Goal: Book appointment/travel/reservation

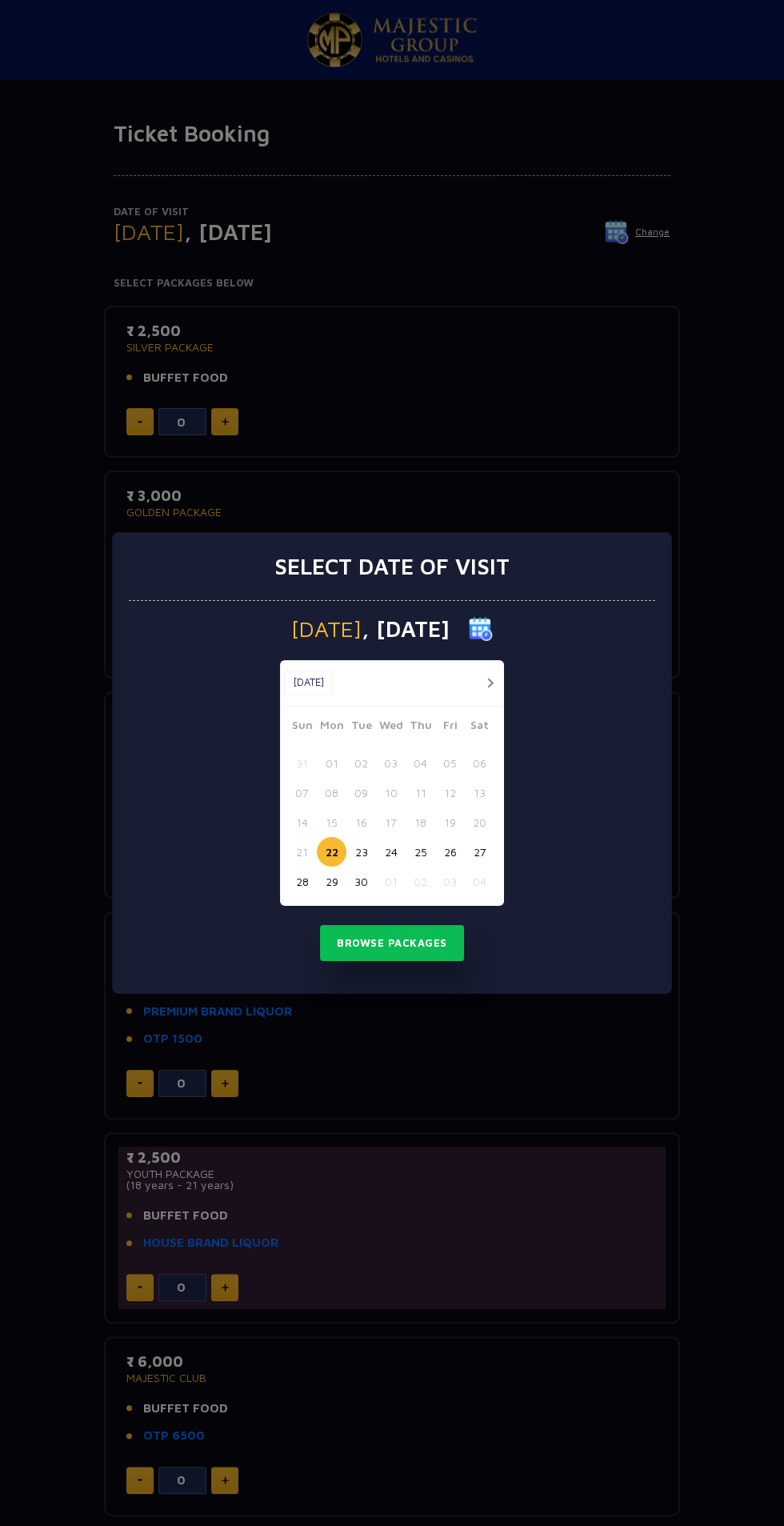
click at [658, 1082] on div "Select date of visit [DATE] [DATE] [DATE] Sun Mon Tue Wed Thu Fri Sat 31 01 02 …" at bounding box center [392, 763] width 784 height 1526
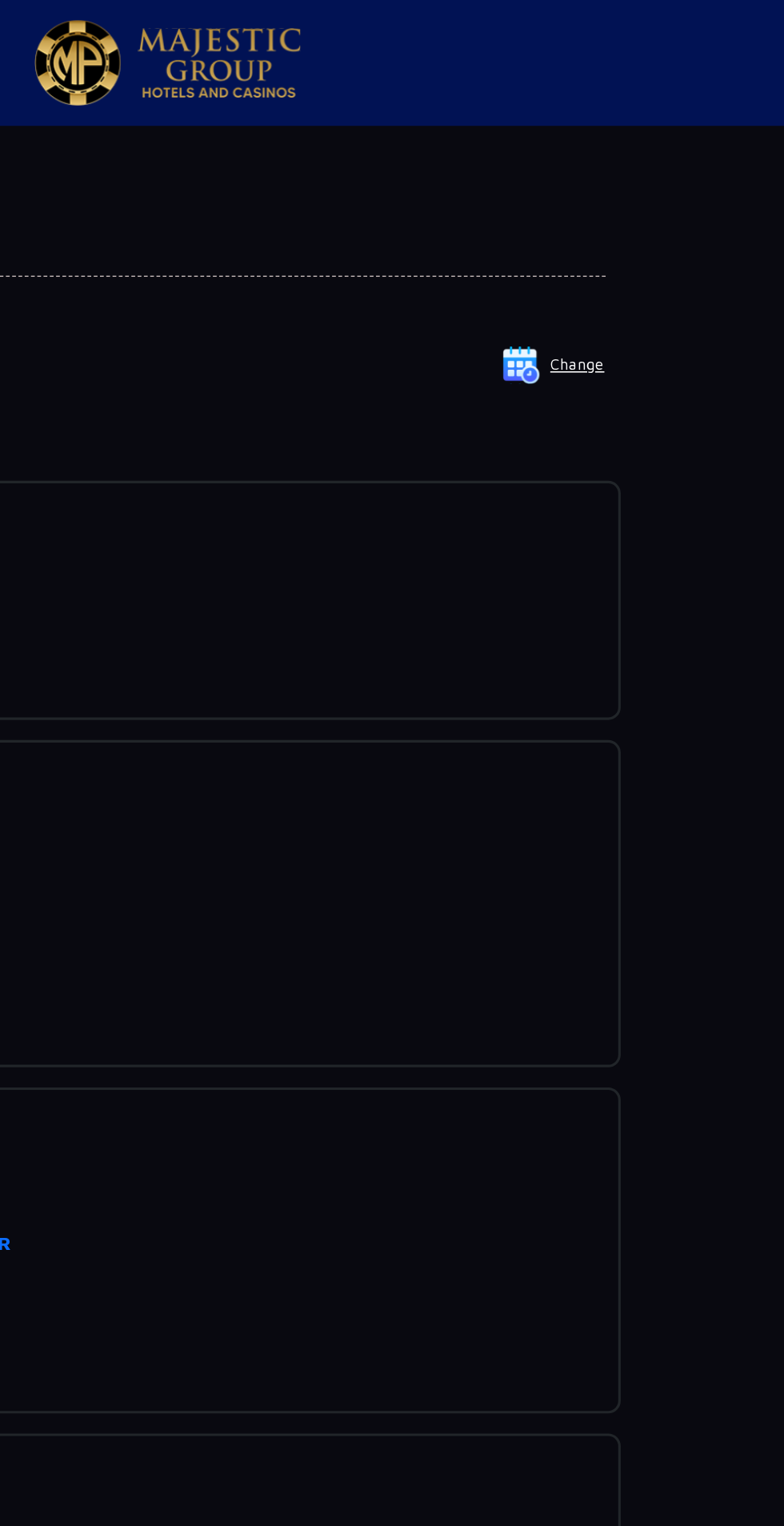
click at [629, 226] on img at bounding box center [617, 232] width 24 height 24
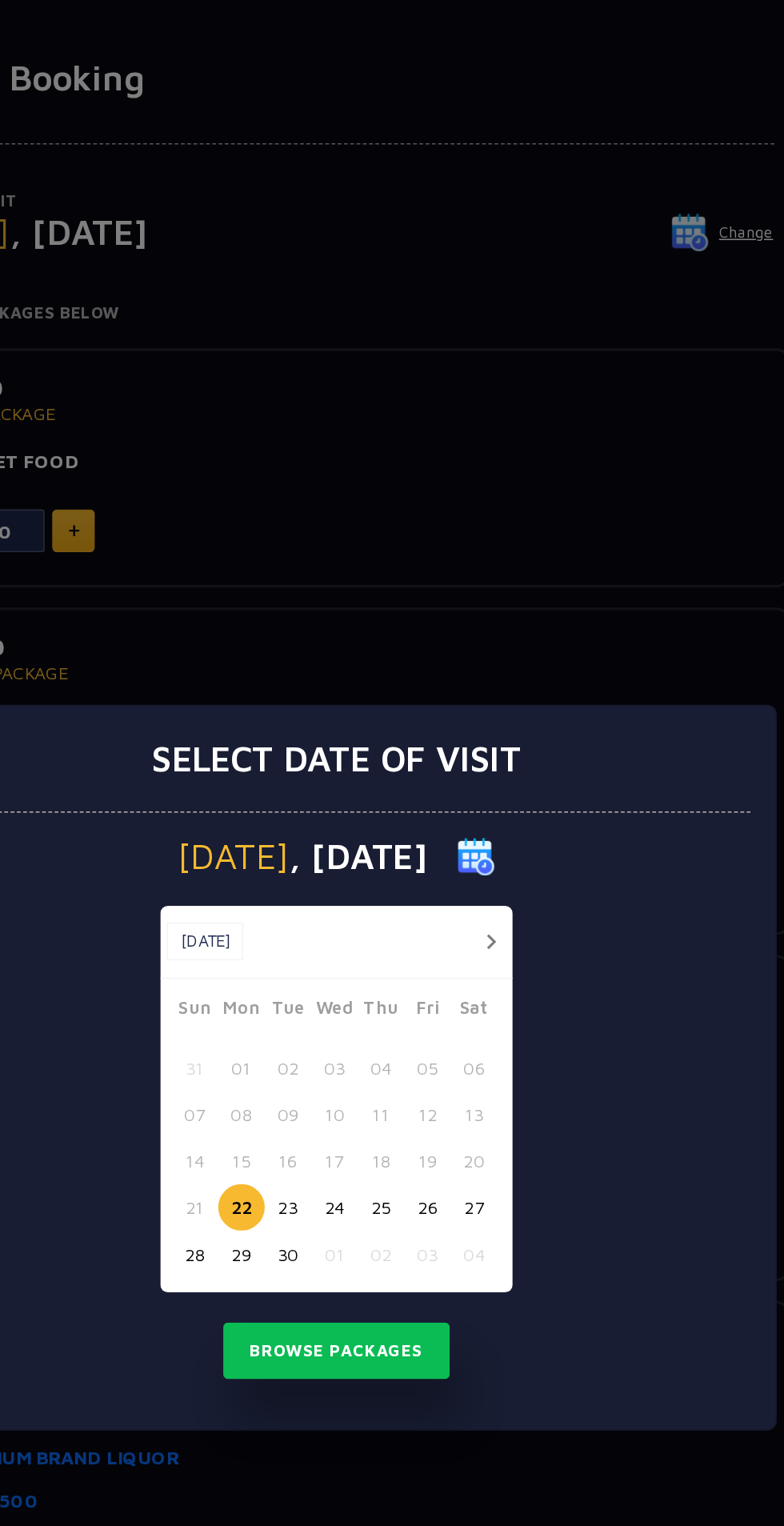
click at [460, 867] on button "26" at bounding box center [449, 852] width 30 height 30
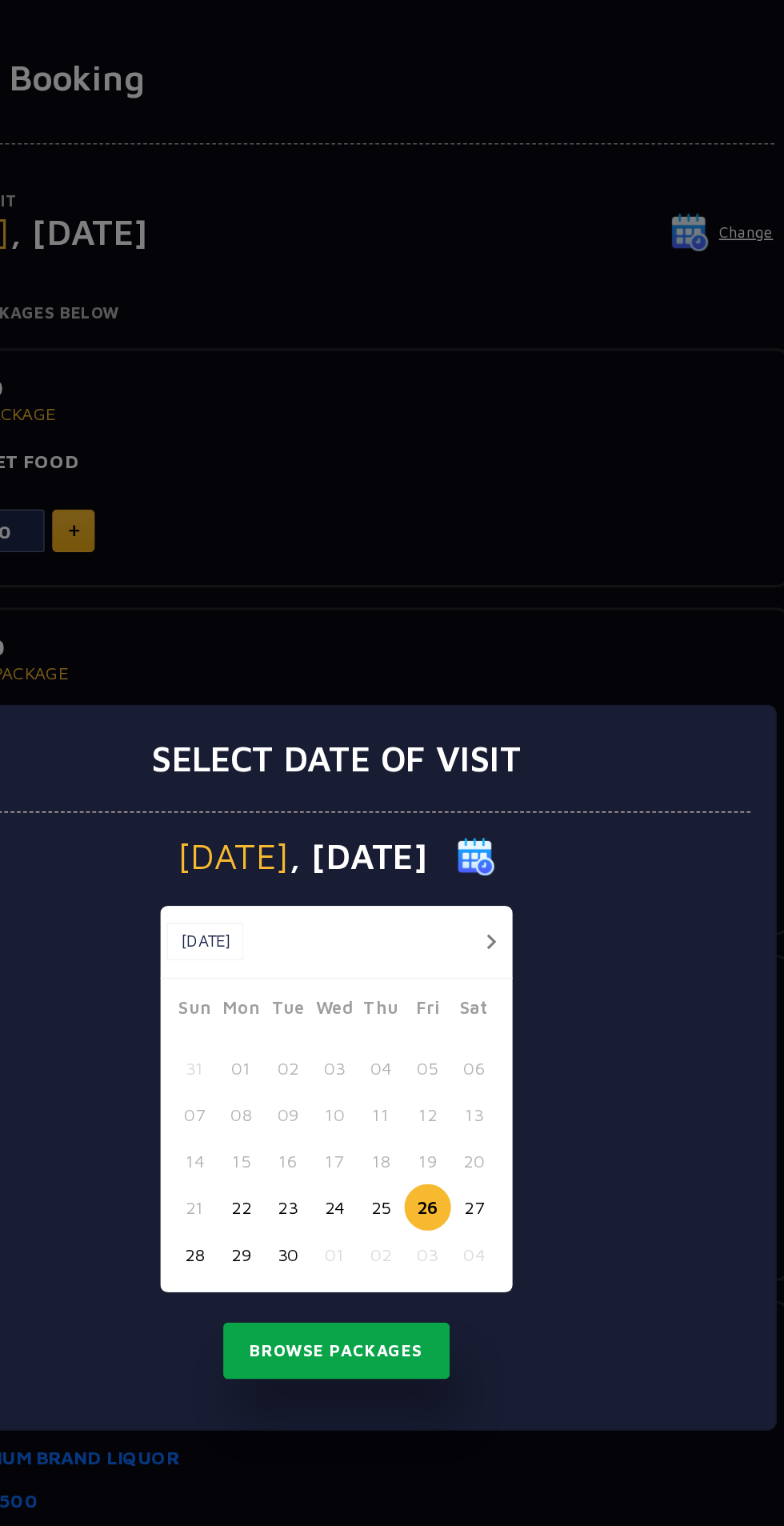
click at [421, 962] on button "Browse Packages" at bounding box center [392, 943] width 144 height 37
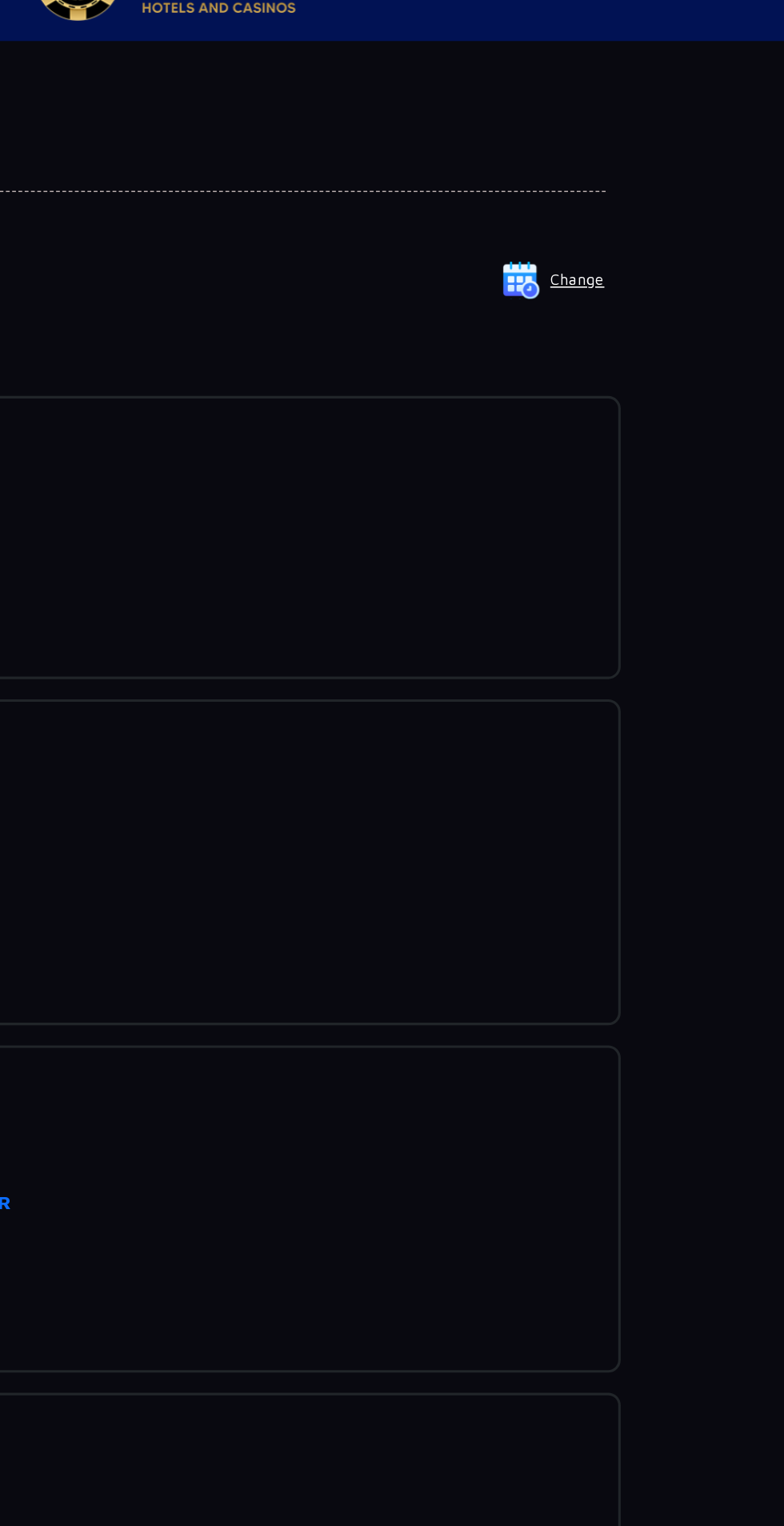
click at [663, 231] on button "Change" at bounding box center [638, 232] width 67 height 26
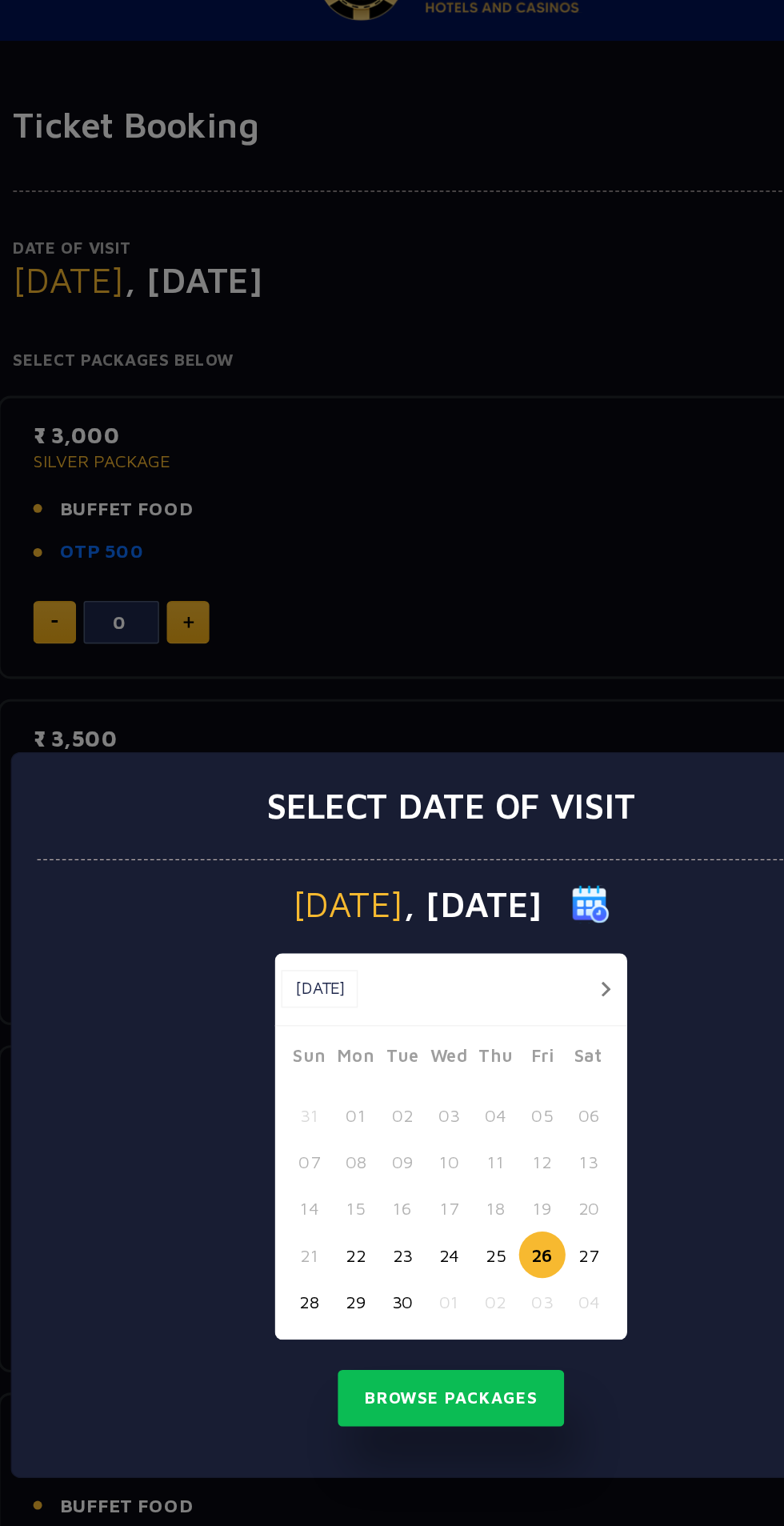
click at [336, 867] on button "22" at bounding box center [331, 852] width 30 height 30
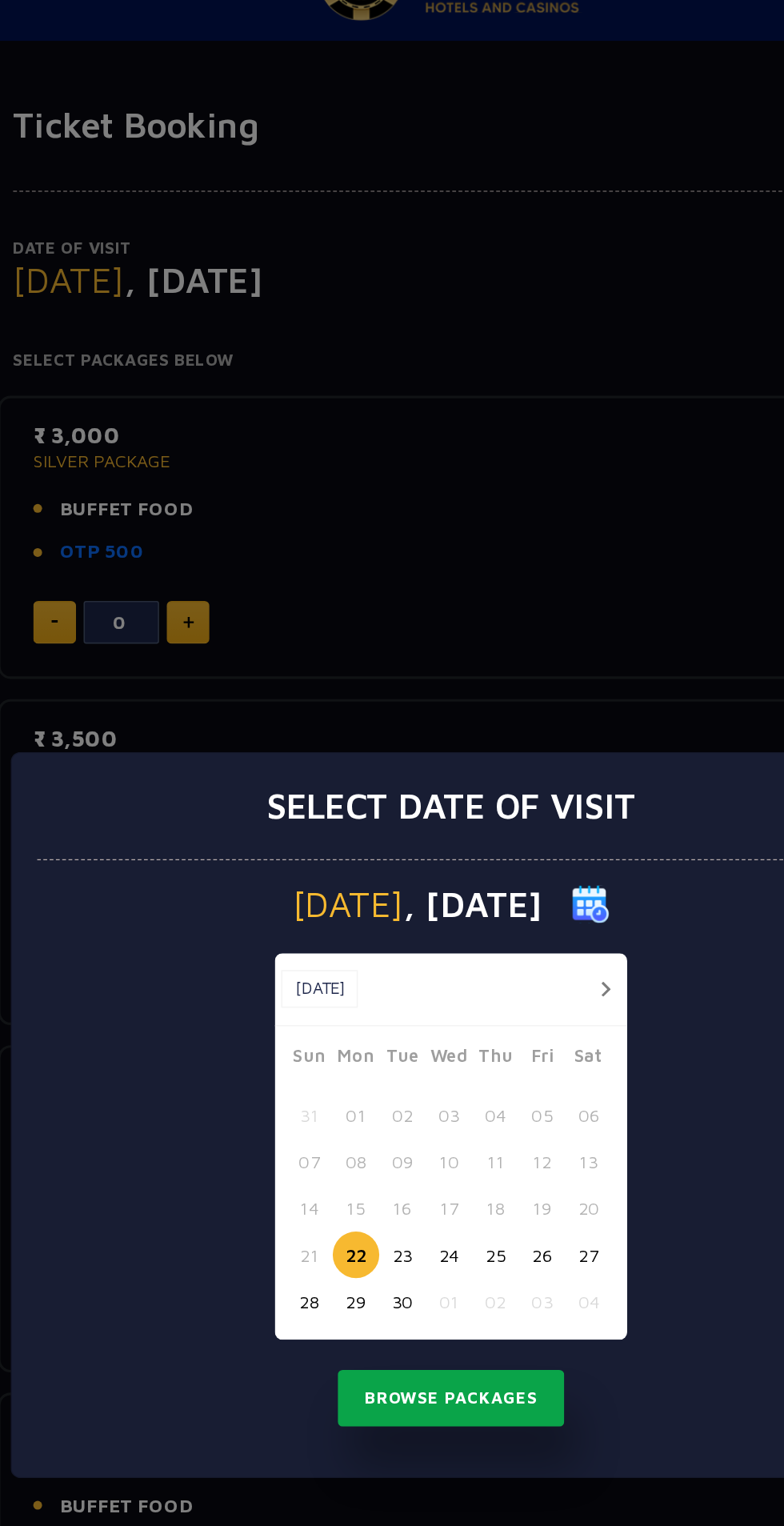
click at [407, 962] on button "Browse Packages" at bounding box center [392, 943] width 144 height 37
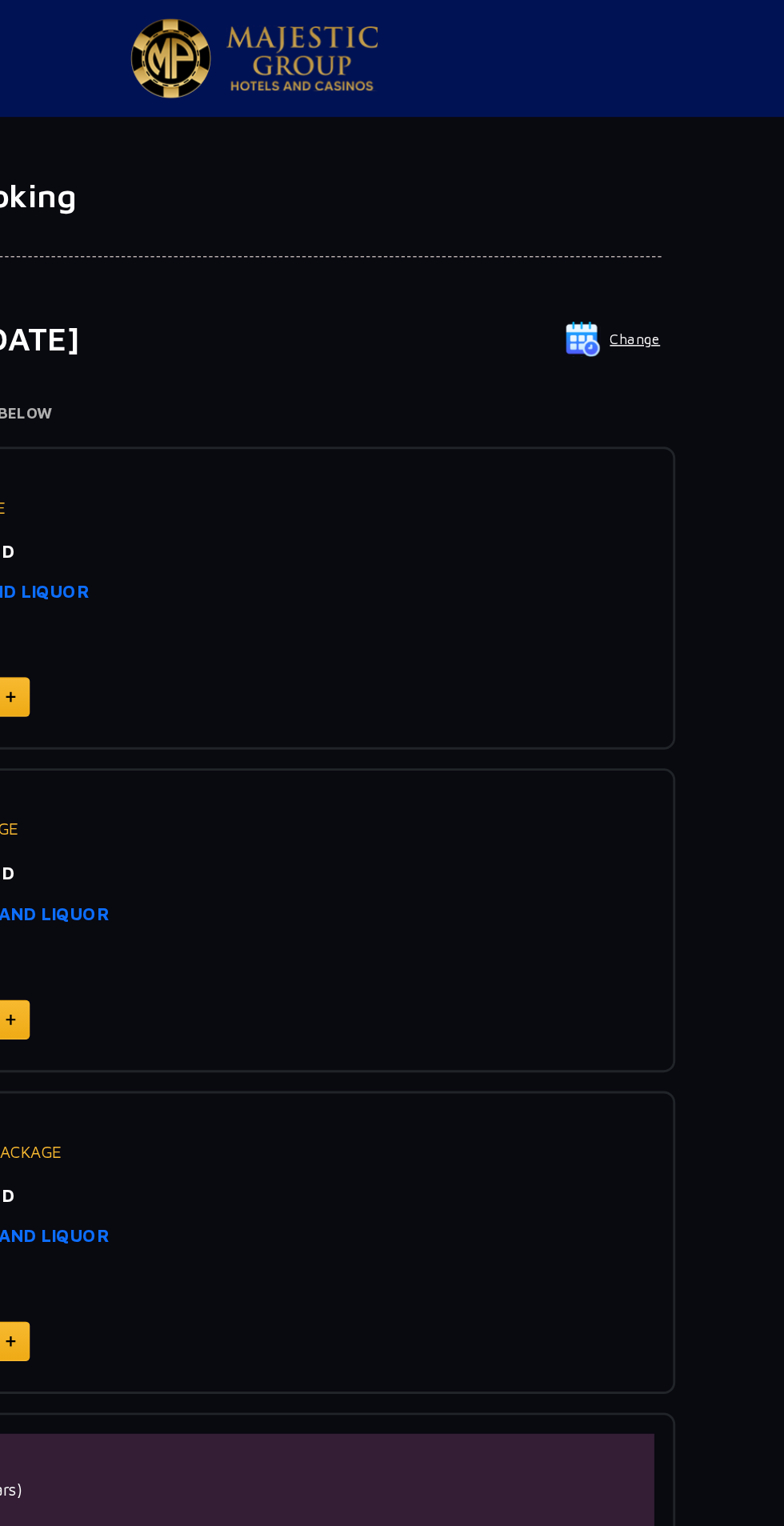
click at [657, 226] on button "Change" at bounding box center [638, 232] width 67 height 26
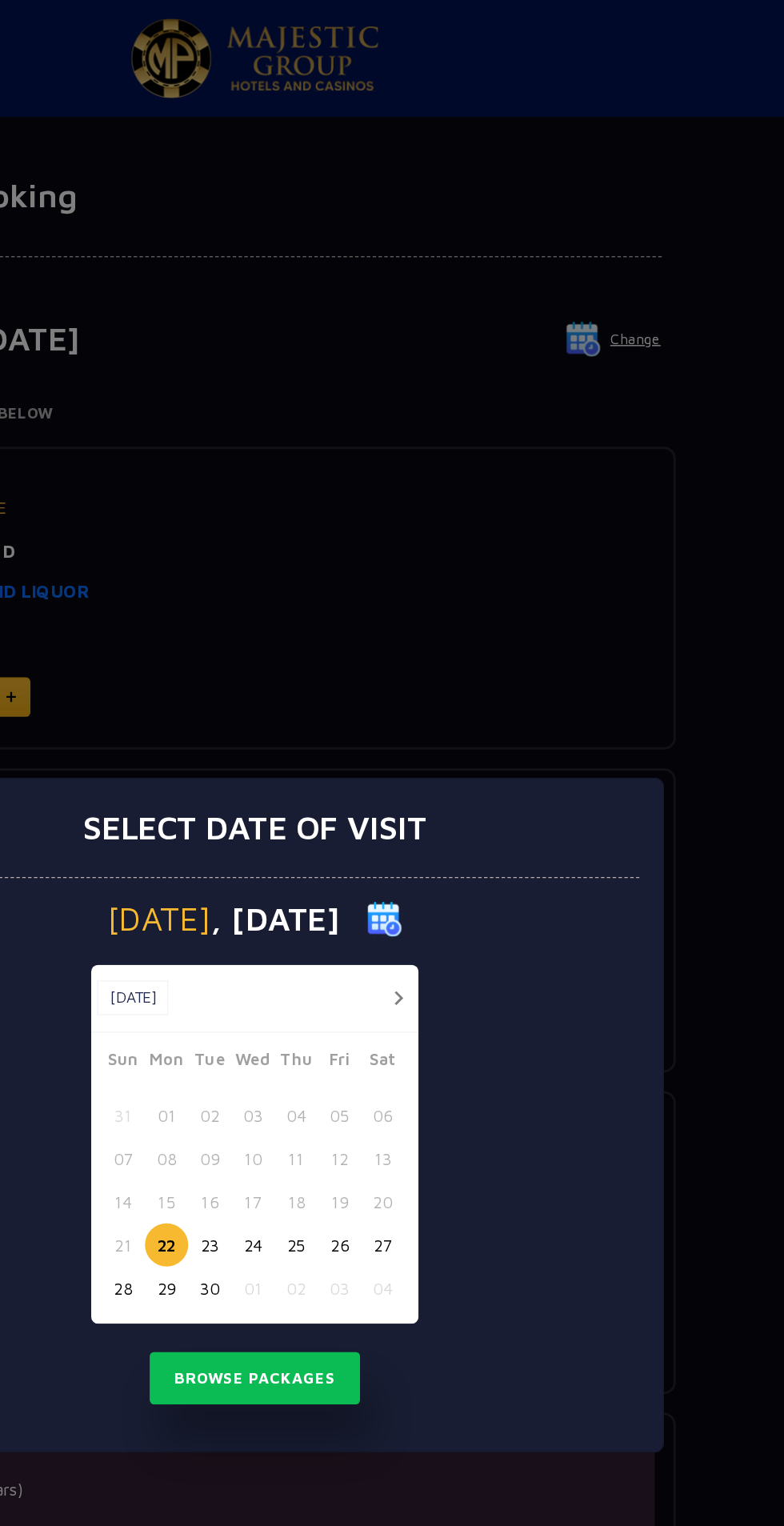
click at [387, 851] on button "24" at bounding box center [390, 852] width 30 height 30
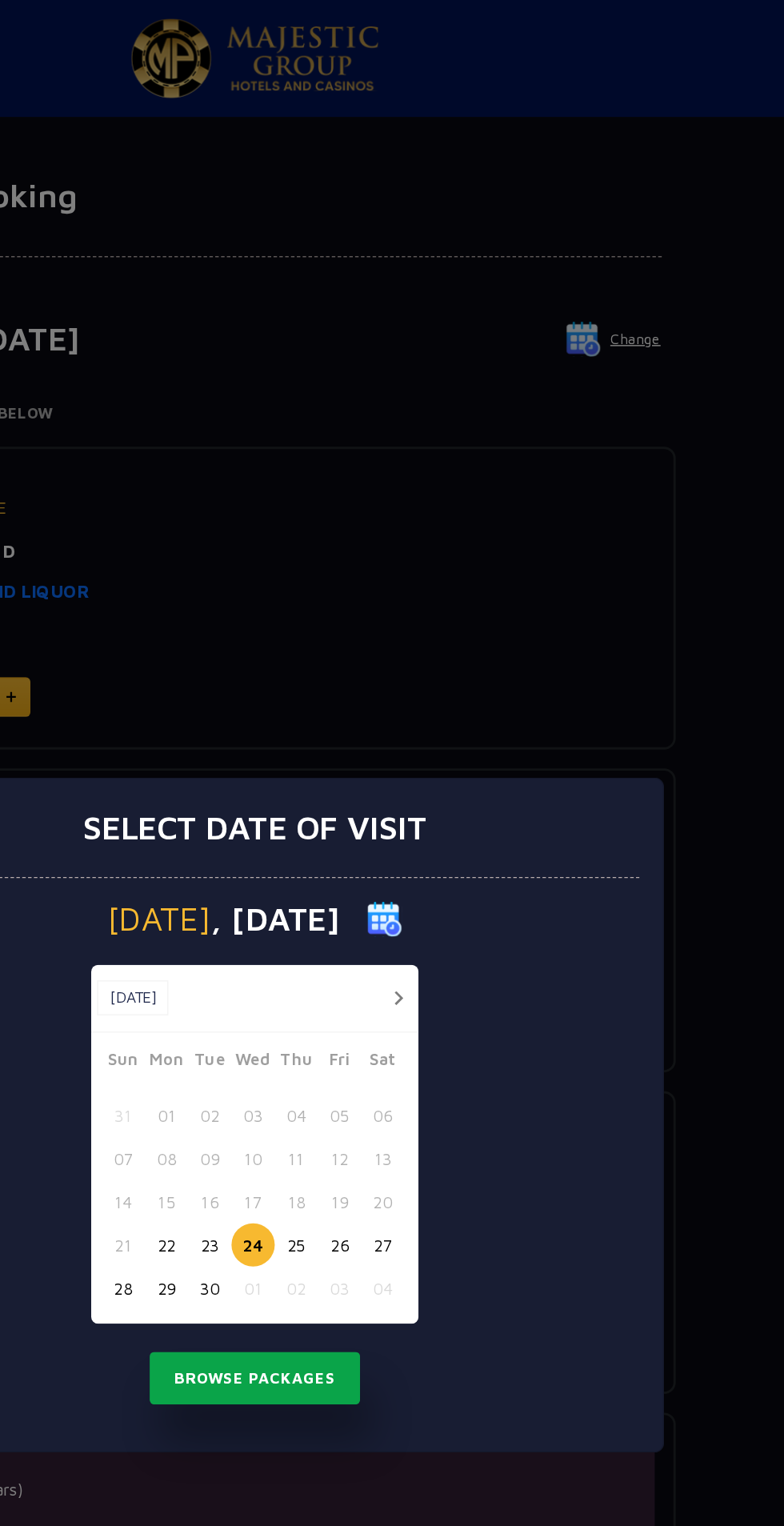
click at [433, 942] on button "Browse Packages" at bounding box center [392, 943] width 144 height 37
